Goal: Register for event/course

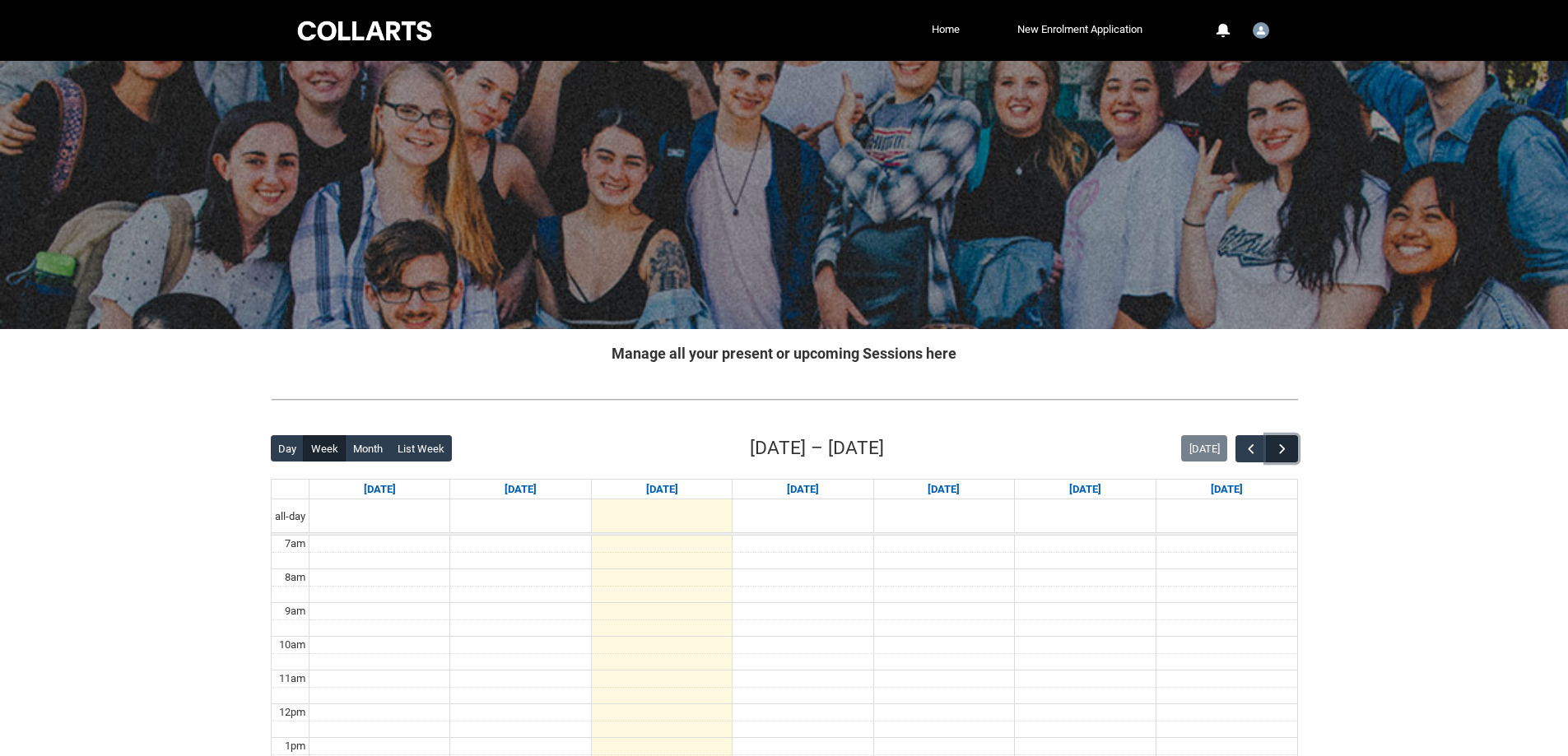
click at [1269, 439] on button "button" at bounding box center [1282, 448] width 31 height 27
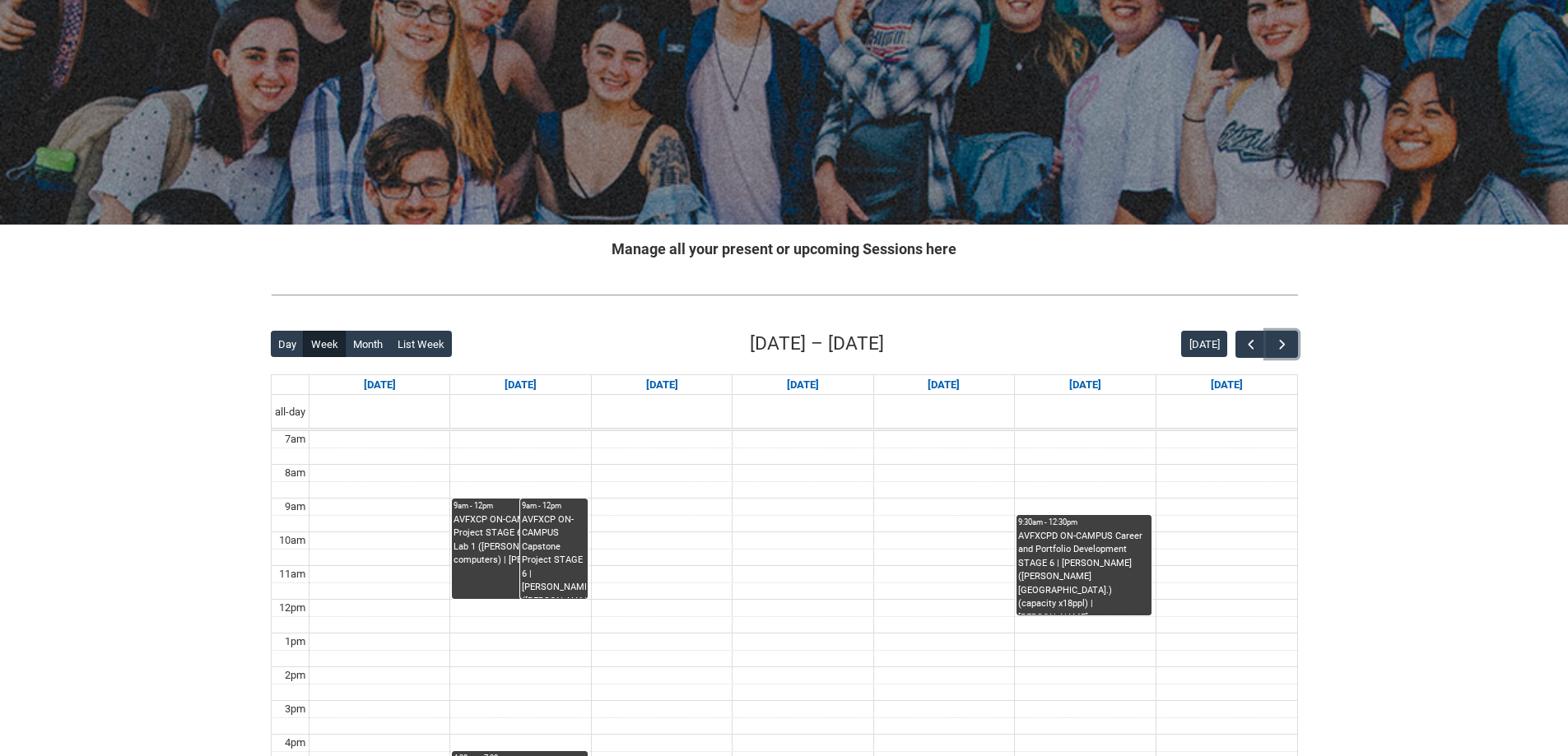
scroll to position [247, 0]
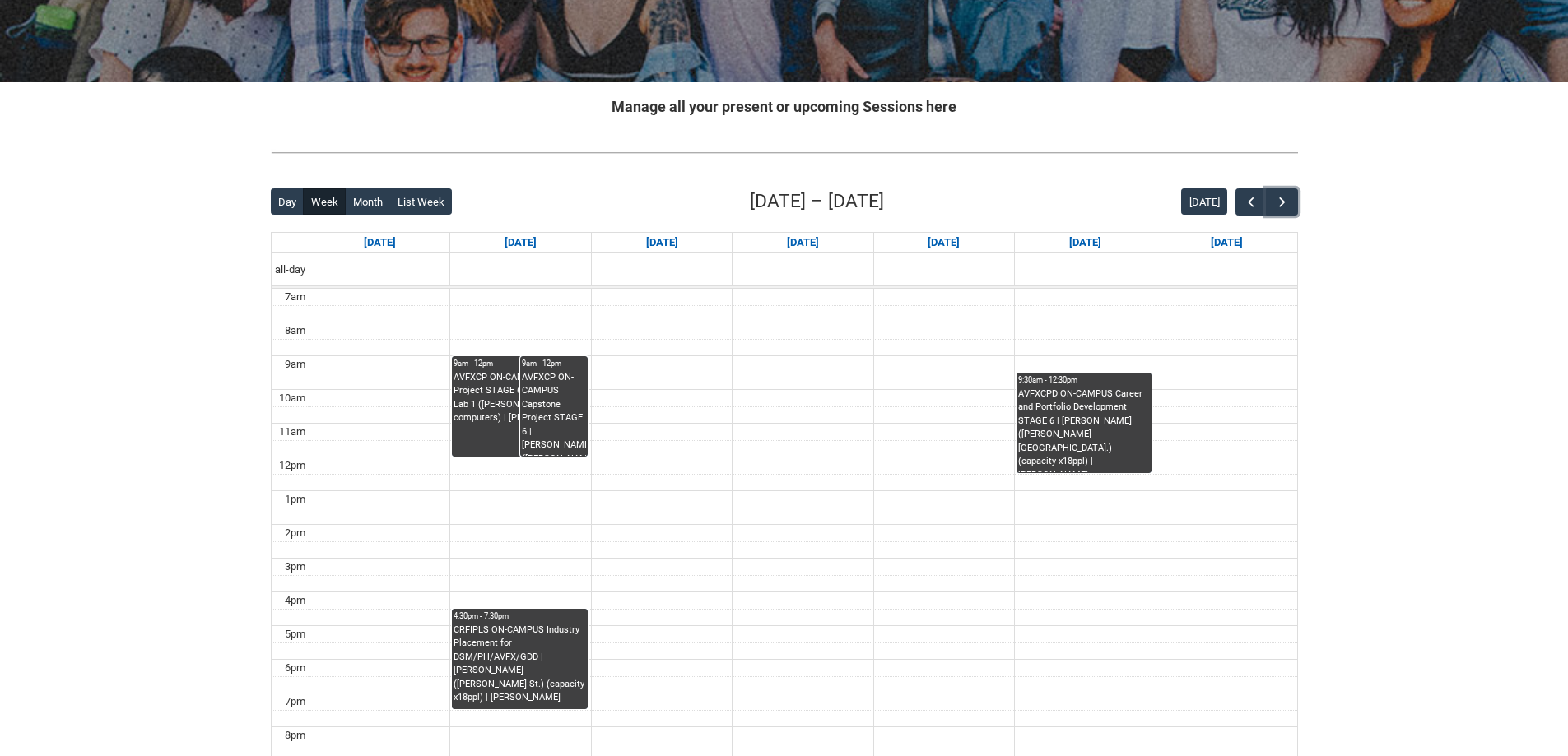
click at [1090, 393] on div "AVFXCPD ON-CAMPUS Career and Portfolio Development STAGE 6 | [PERSON_NAME] ([PE…" at bounding box center [1084, 430] width 132 height 86
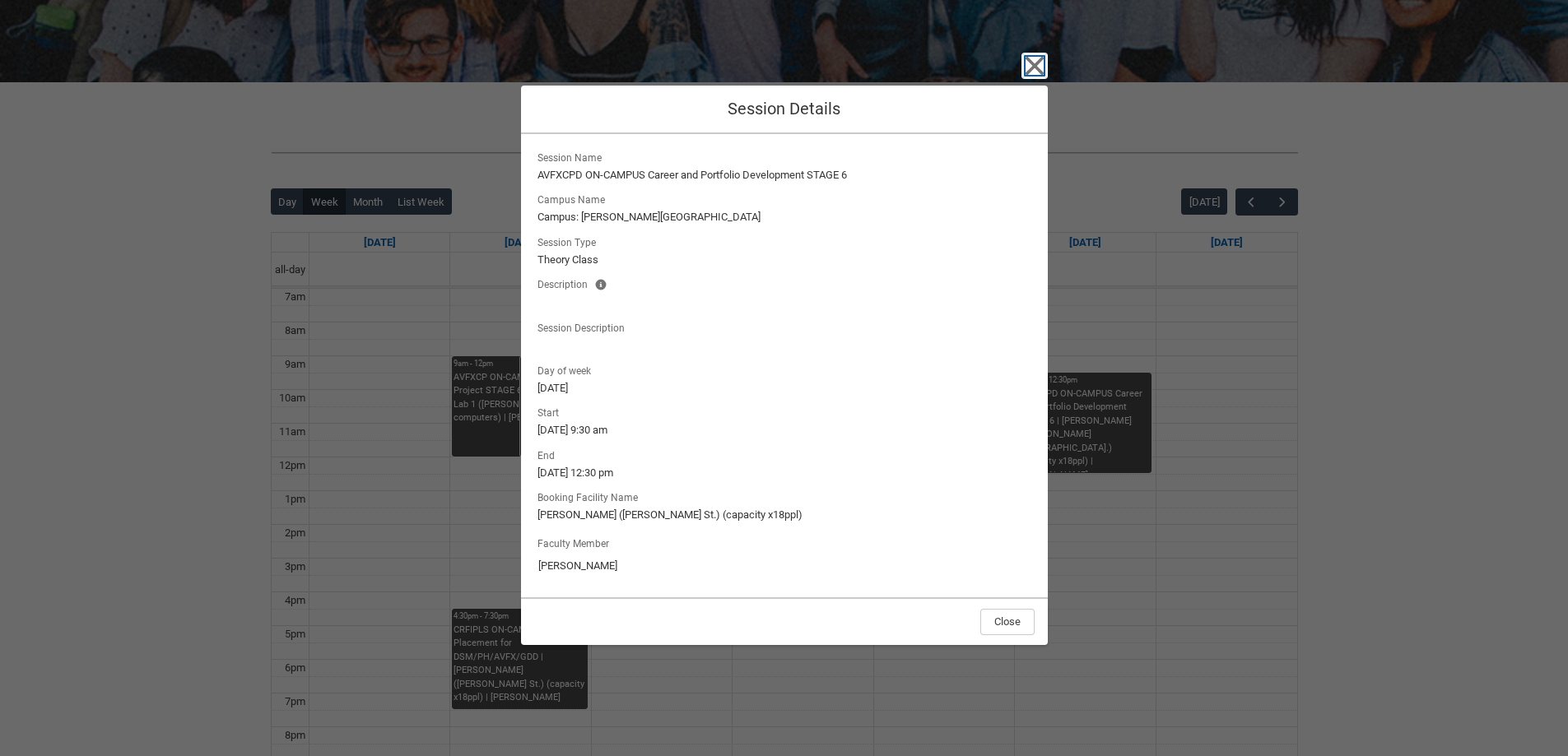
click at [1027, 63] on icon "button" at bounding box center [1035, 66] width 26 height 26
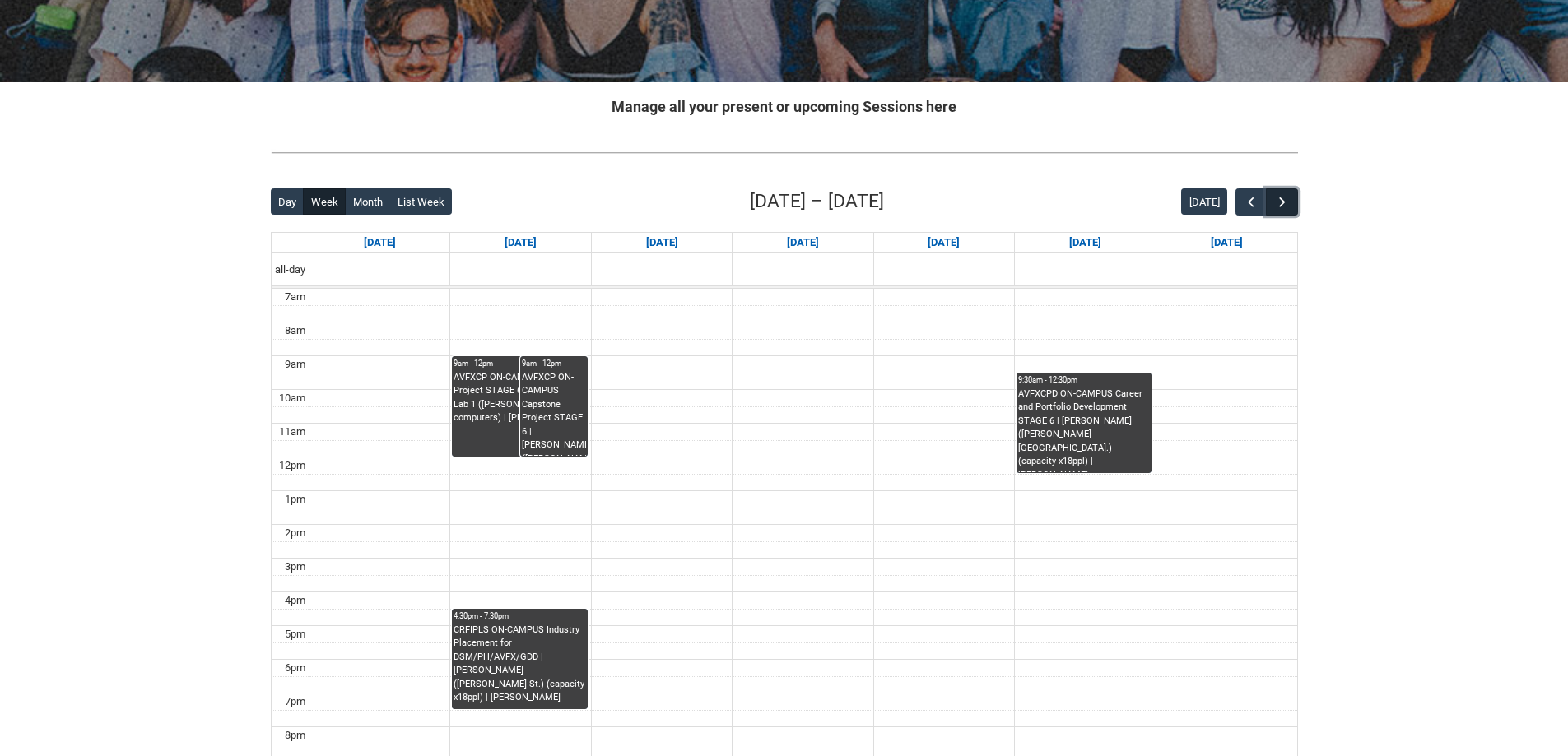
click at [1276, 197] on span "button" at bounding box center [1282, 202] width 16 height 16
click at [1273, 197] on button "button" at bounding box center [1282, 202] width 31 height 27
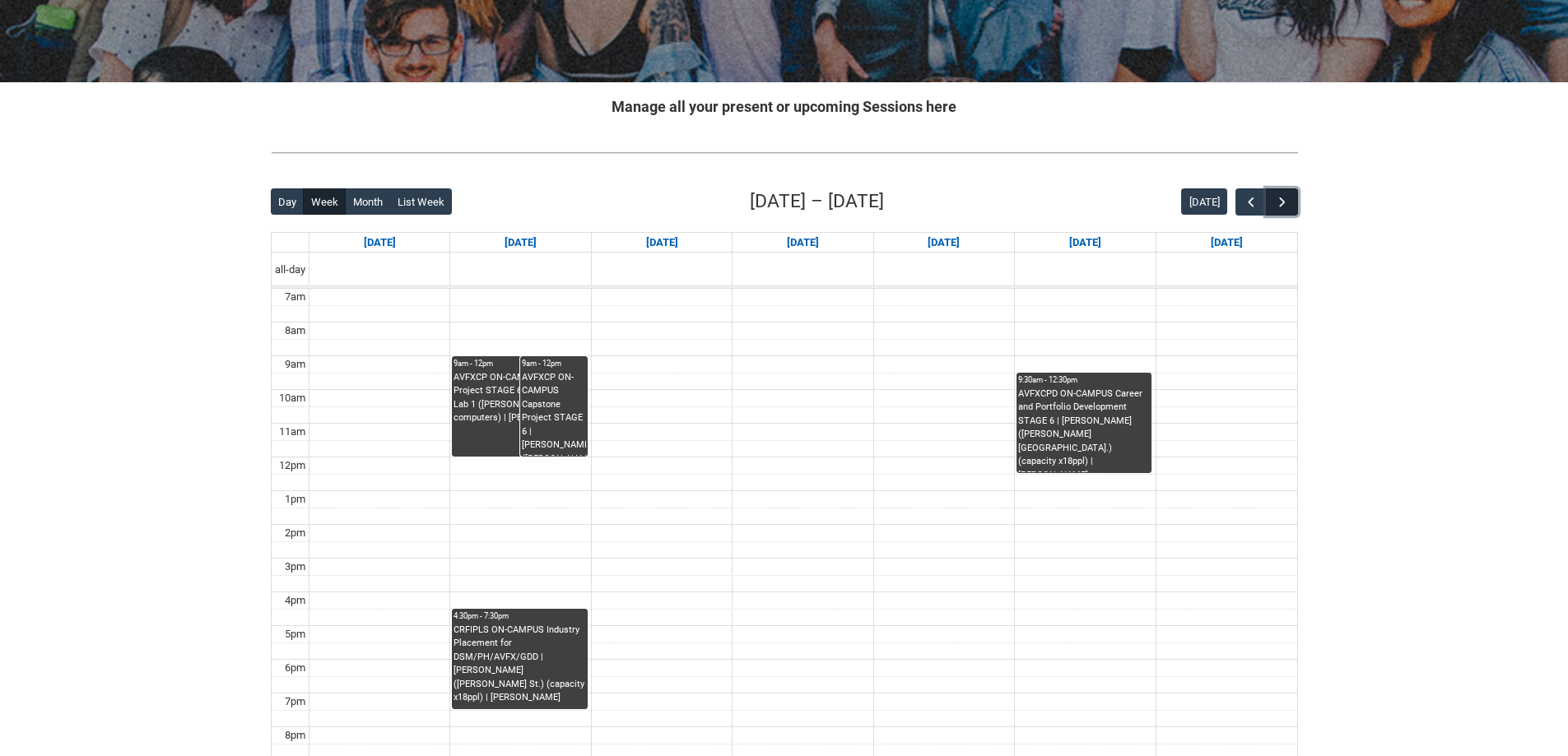
click at [1273, 197] on button "button" at bounding box center [1282, 202] width 31 height 27
click at [1272, 197] on button "button" at bounding box center [1282, 202] width 31 height 27
click at [1272, 196] on button "button" at bounding box center [1282, 202] width 31 height 27
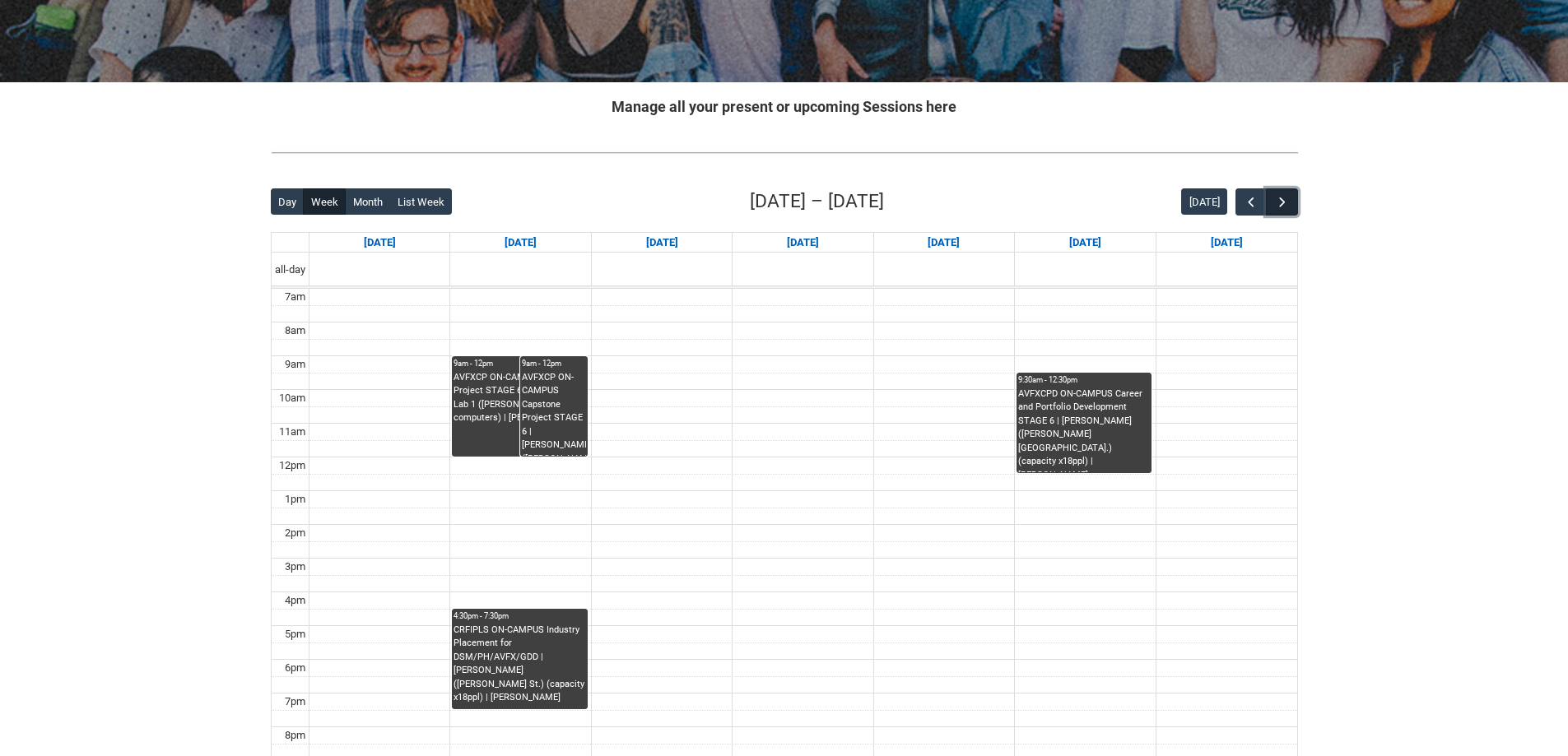
click at [1272, 196] on button "button" at bounding box center [1282, 202] width 31 height 27
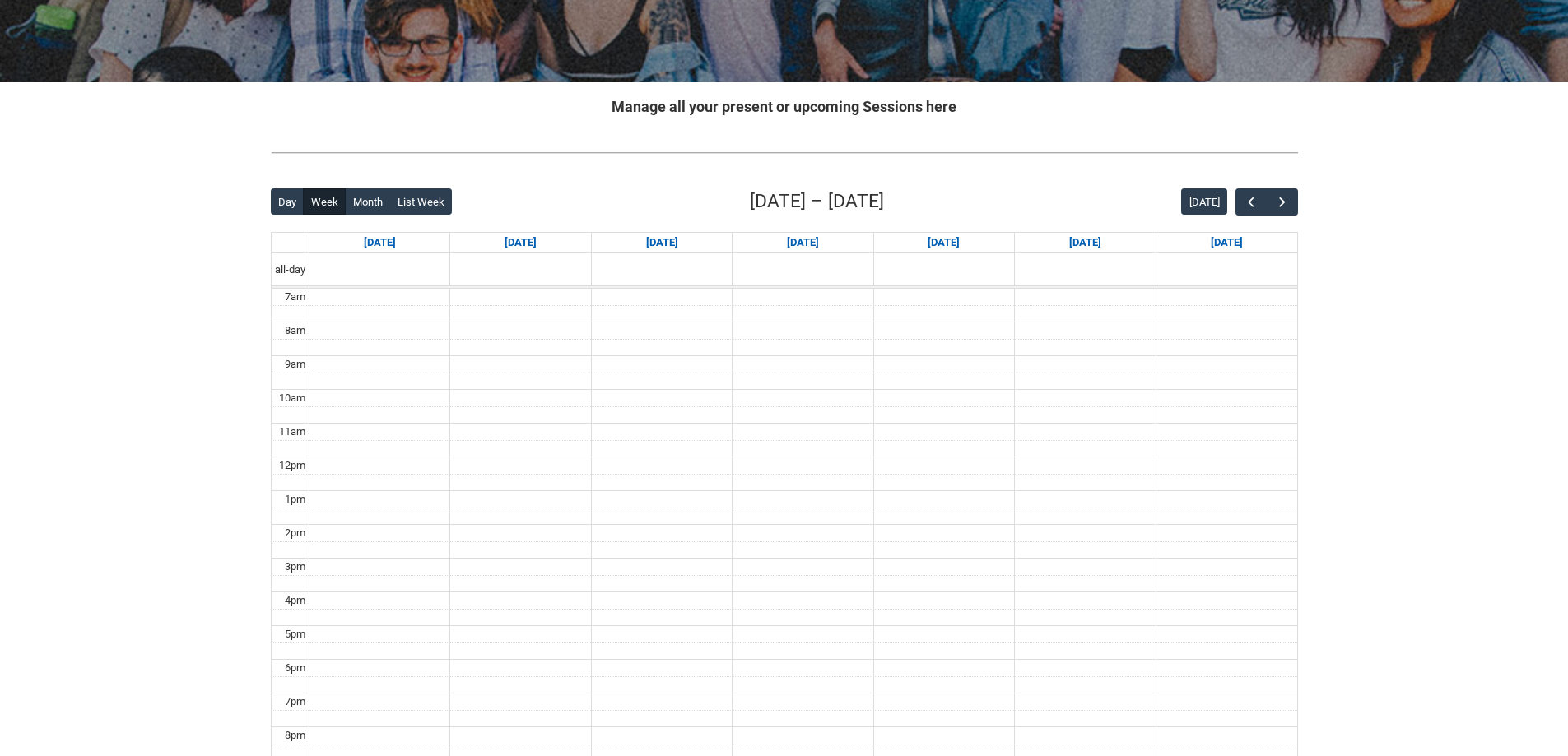
click at [1228, 201] on div "[DATE]" at bounding box center [1239, 202] width 116 height 27
click at [1244, 201] on span "button" at bounding box center [1251, 202] width 16 height 16
